Goal: Task Accomplishment & Management: Manage account settings

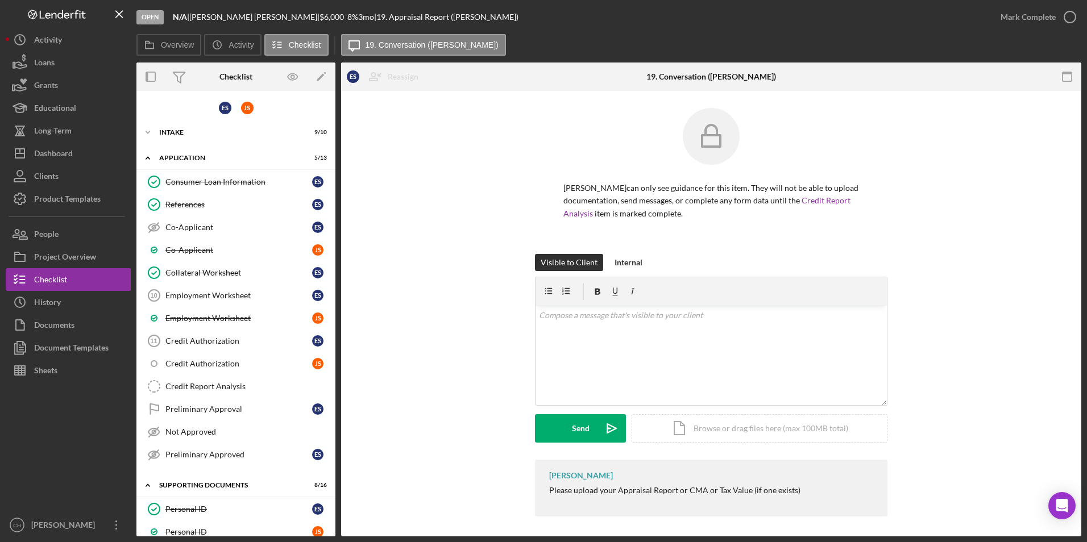
scroll to position [387, 0]
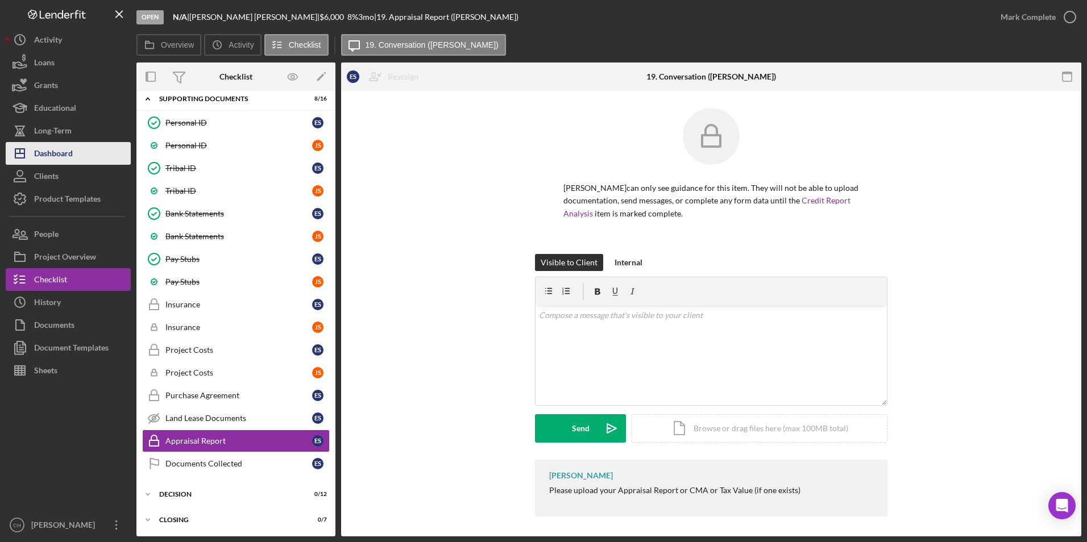
click at [80, 154] on button "Icon/Dashboard Dashboard" at bounding box center [68, 153] width 125 height 23
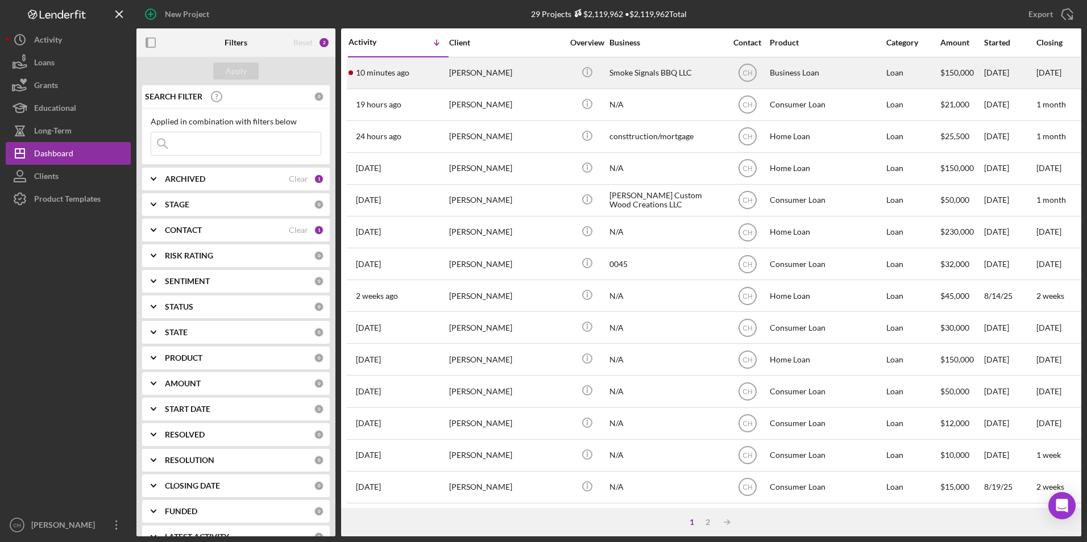
click at [423, 73] on div "10 minutes ago [PERSON_NAME]" at bounding box center [397, 73] width 99 height 30
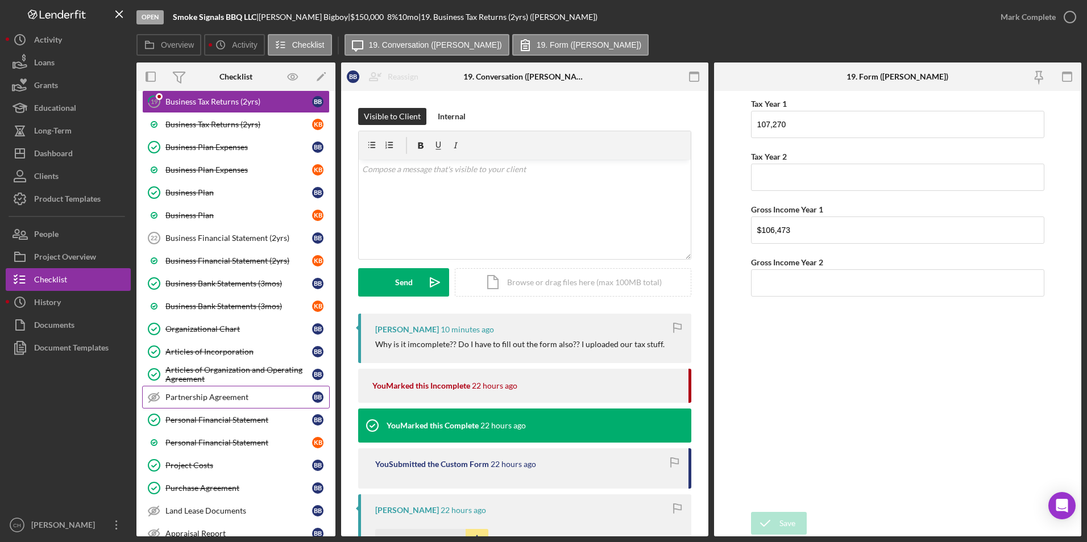
scroll to position [143, 0]
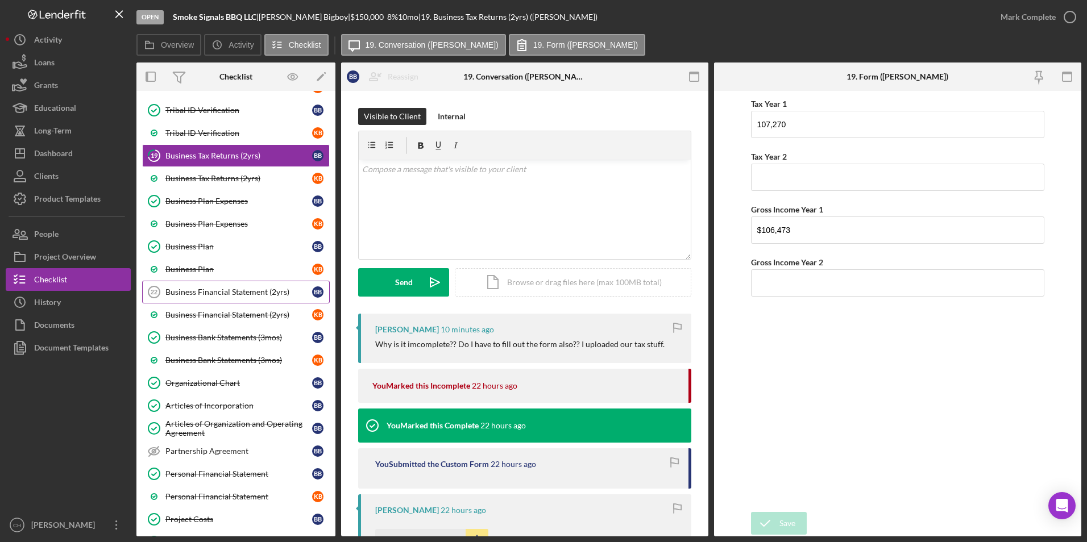
click at [209, 292] on div "Business Financial Statement (2yrs)" at bounding box center [238, 292] width 147 height 9
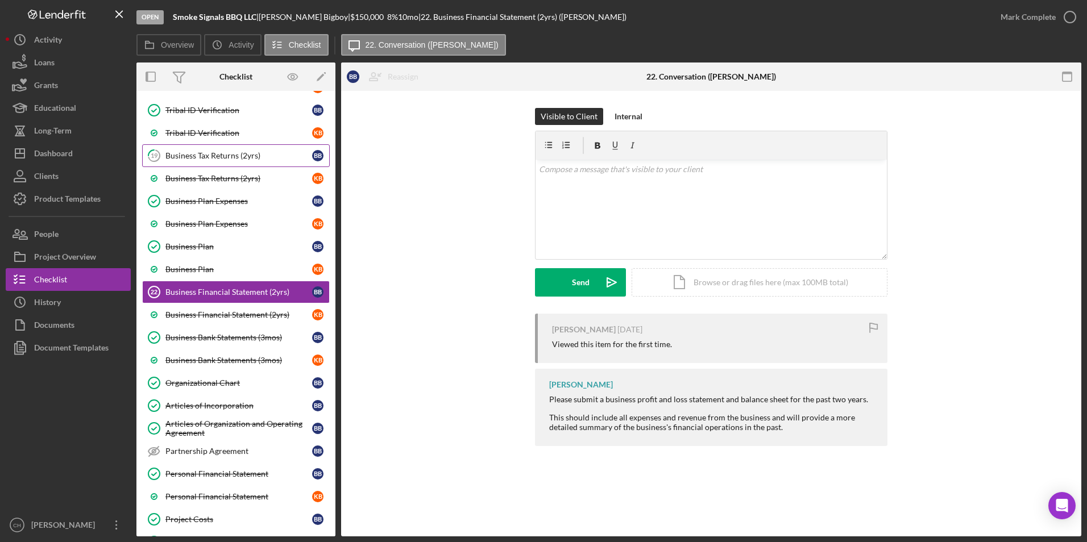
click at [211, 154] on div "Business Tax Returns (2yrs)" at bounding box center [238, 155] width 147 height 9
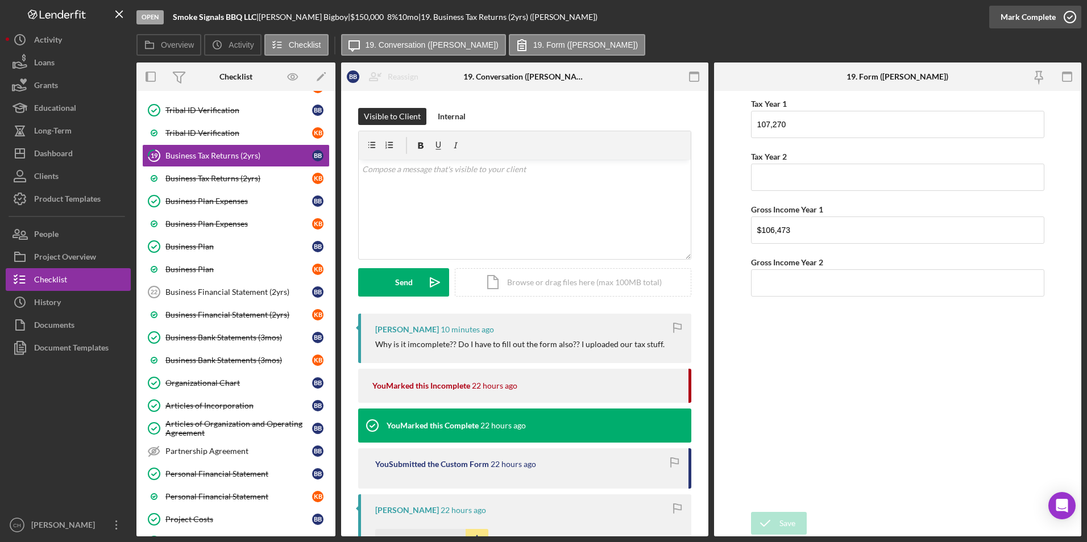
click at [1023, 17] on div "Mark Complete" at bounding box center [1027, 17] width 55 height 23
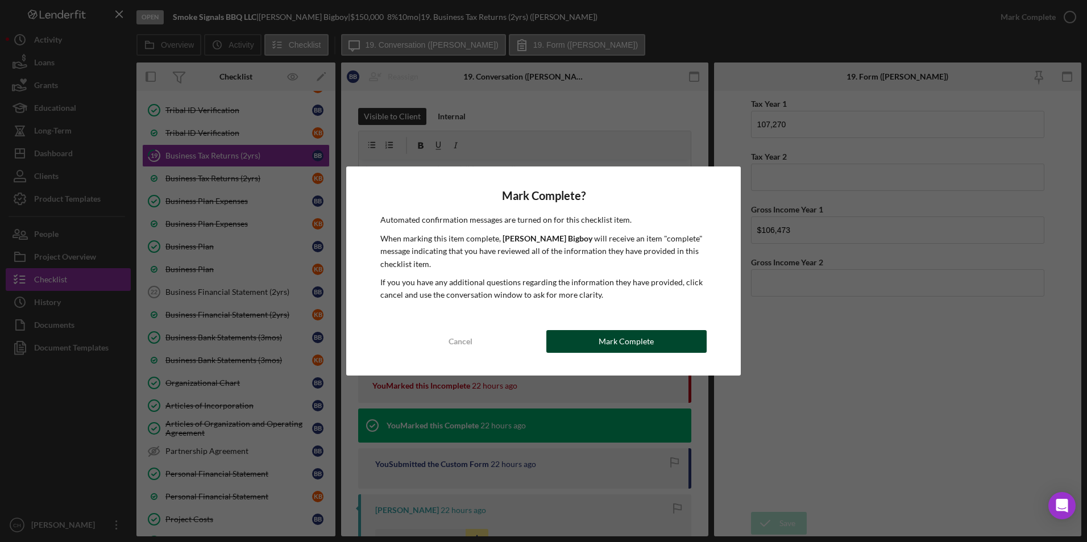
click at [645, 345] on div "Mark Complete" at bounding box center [626, 341] width 55 height 23
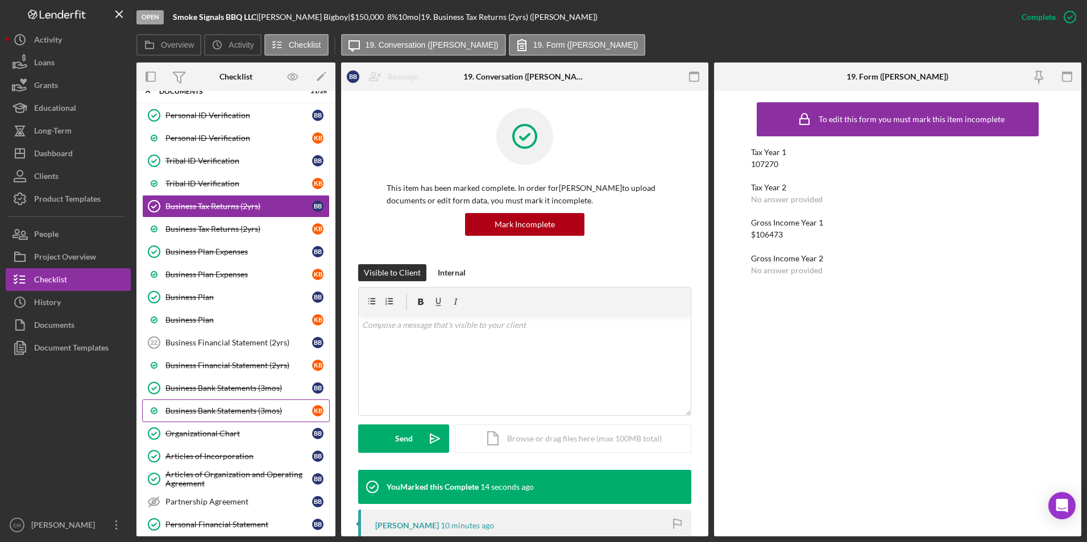
scroll to position [86, 0]
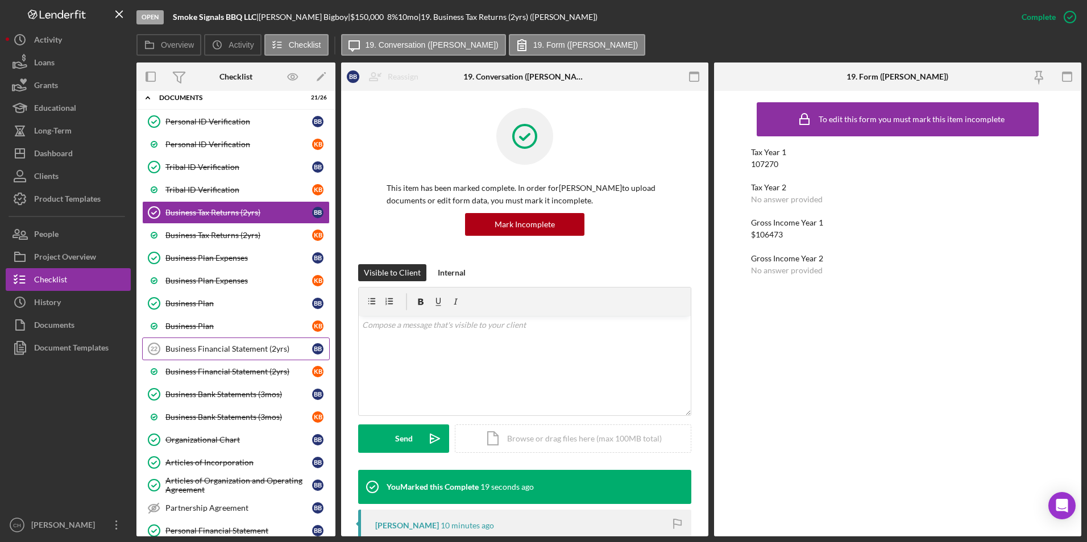
click at [224, 347] on div "Business Financial Statement (2yrs)" at bounding box center [238, 348] width 147 height 9
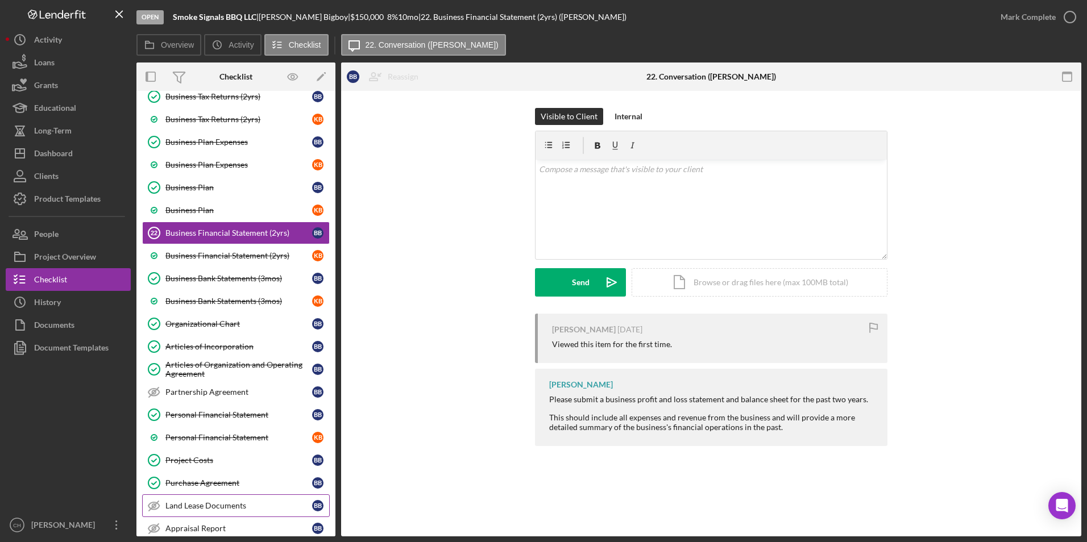
scroll to position [200, 0]
